Goal: Register for event/course

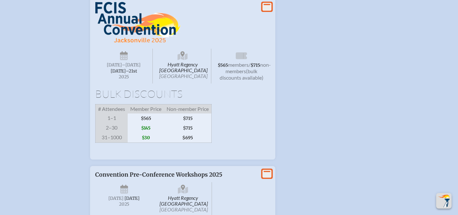
scroll to position [941, 0]
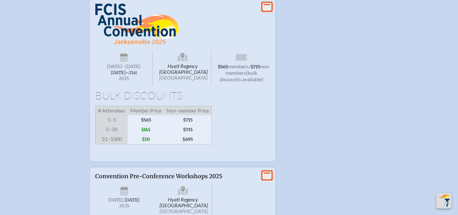
click at [269, 11] on icon at bounding box center [267, 7] width 9 height 8
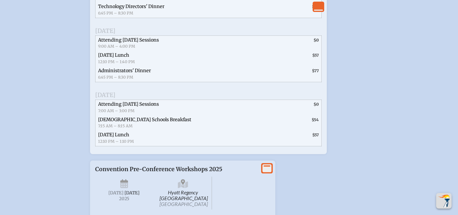
scroll to position [1269, 0]
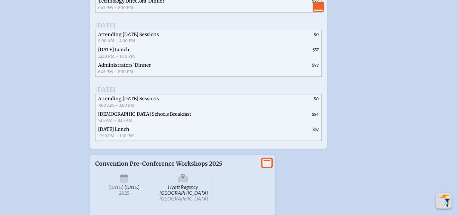
click at [151, 37] on span "Attending [DATE] Sessions" at bounding box center [128, 35] width 61 height 6
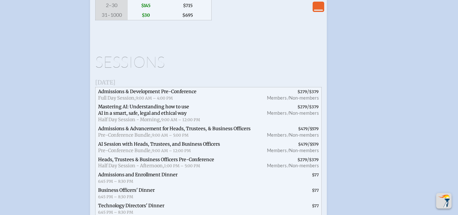
scroll to position [1064, 0]
click at [317, 9] on icon "View Less" at bounding box center [318, 6] width 9 height 9
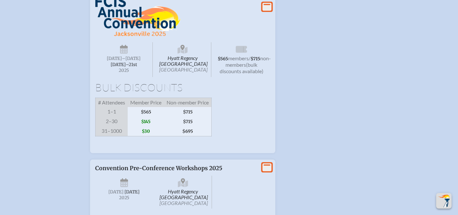
scroll to position [947, 0]
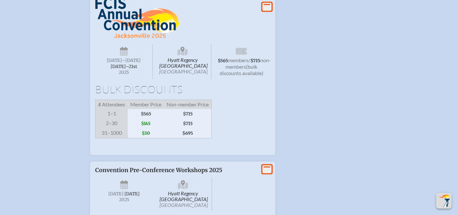
click at [268, 11] on icon at bounding box center [267, 7] width 9 height 8
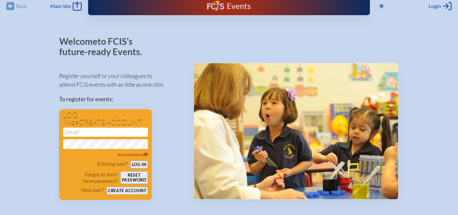
scroll to position [0, 0]
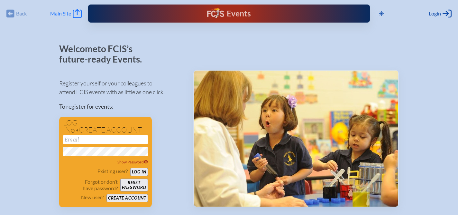
click at [77, 12] on icon at bounding box center [77, 13] width 9 height 9
